Goal: Information Seeking & Learning: Check status

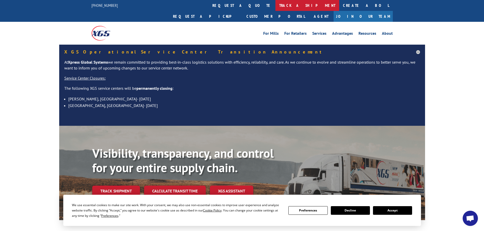
click at [275, 5] on link "track a shipment" at bounding box center [307, 5] width 64 height 11
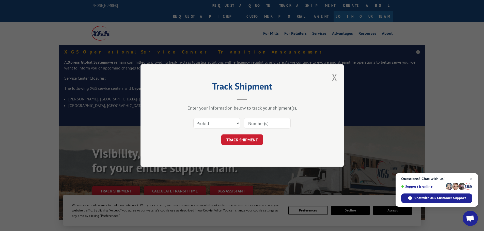
click at [260, 121] on input at bounding box center [267, 123] width 47 height 11
type input "17516183"
click at [221, 135] on button "TRACK SHIPMENT" at bounding box center [242, 140] width 42 height 11
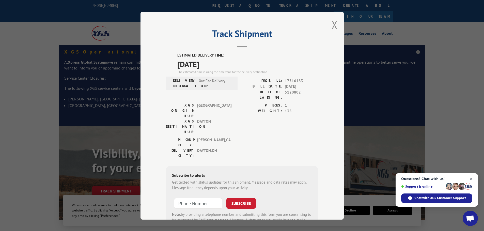
click at [470, 178] on span "Open chat" at bounding box center [471, 179] width 6 height 6
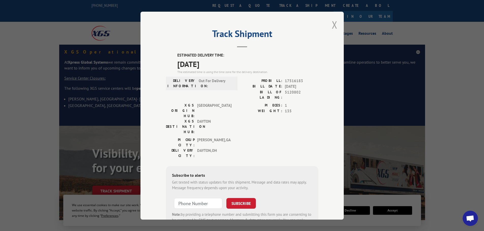
click at [332, 22] on button "Close modal" at bounding box center [335, 24] width 6 height 13
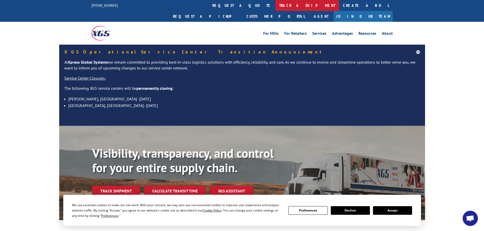
click at [275, 6] on link "track a shipment" at bounding box center [307, 5] width 64 height 11
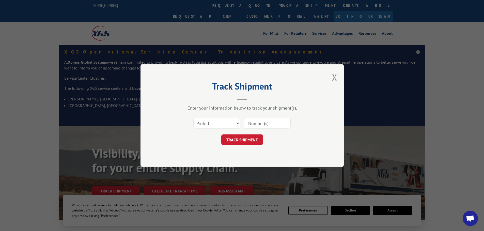
click at [257, 124] on input at bounding box center [267, 123] width 47 height 11
type input "17516183"
click at [233, 143] on button "TRACK SHIPMENT" at bounding box center [242, 140] width 42 height 11
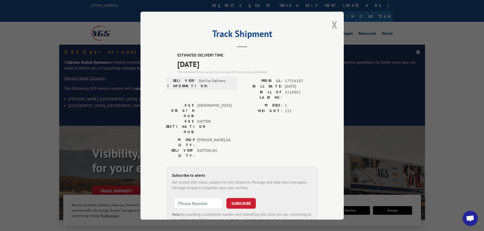
click at [338, 26] on div "Track Shipment ESTIMATED DELIVERY TIME: [DATE] The estimated time is using the …" at bounding box center [241, 116] width 203 height 208
click at [332, 24] on button "Close modal" at bounding box center [335, 24] width 6 height 13
